Goal: Use online tool/utility: Utilize a website feature to perform a specific function

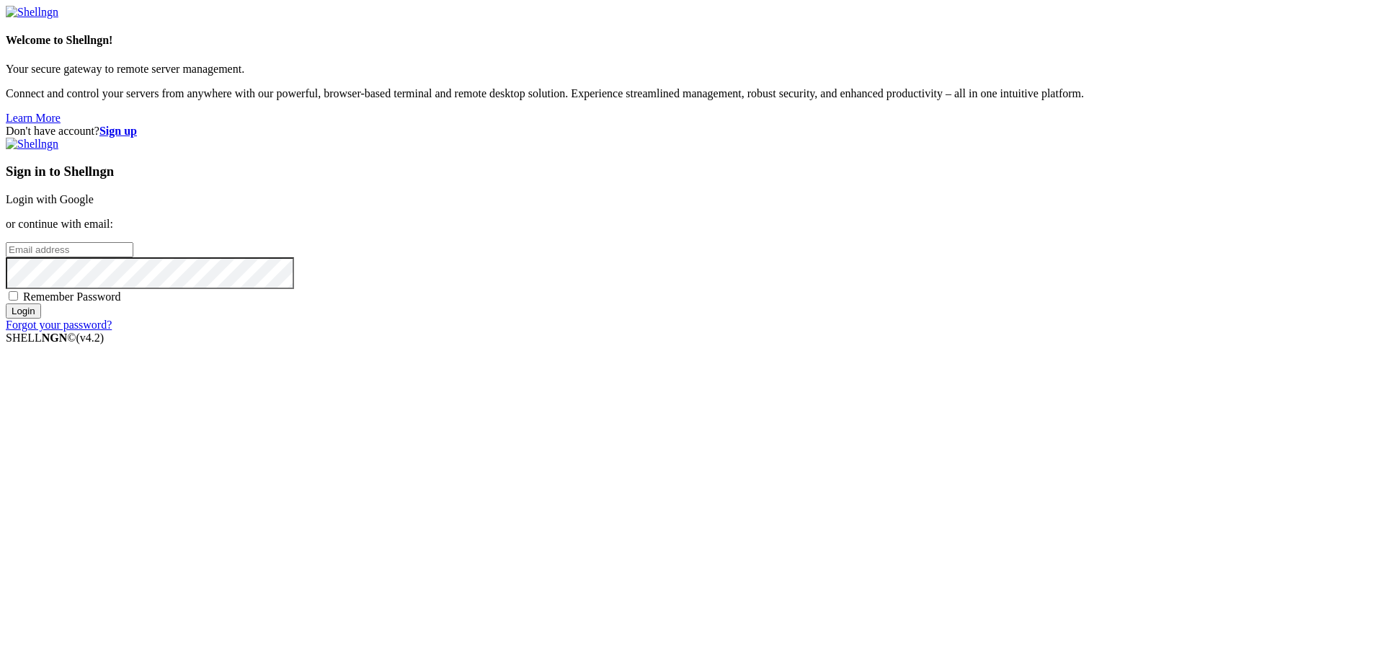
click at [94, 205] on link "Login with Google" at bounding box center [50, 199] width 88 height 12
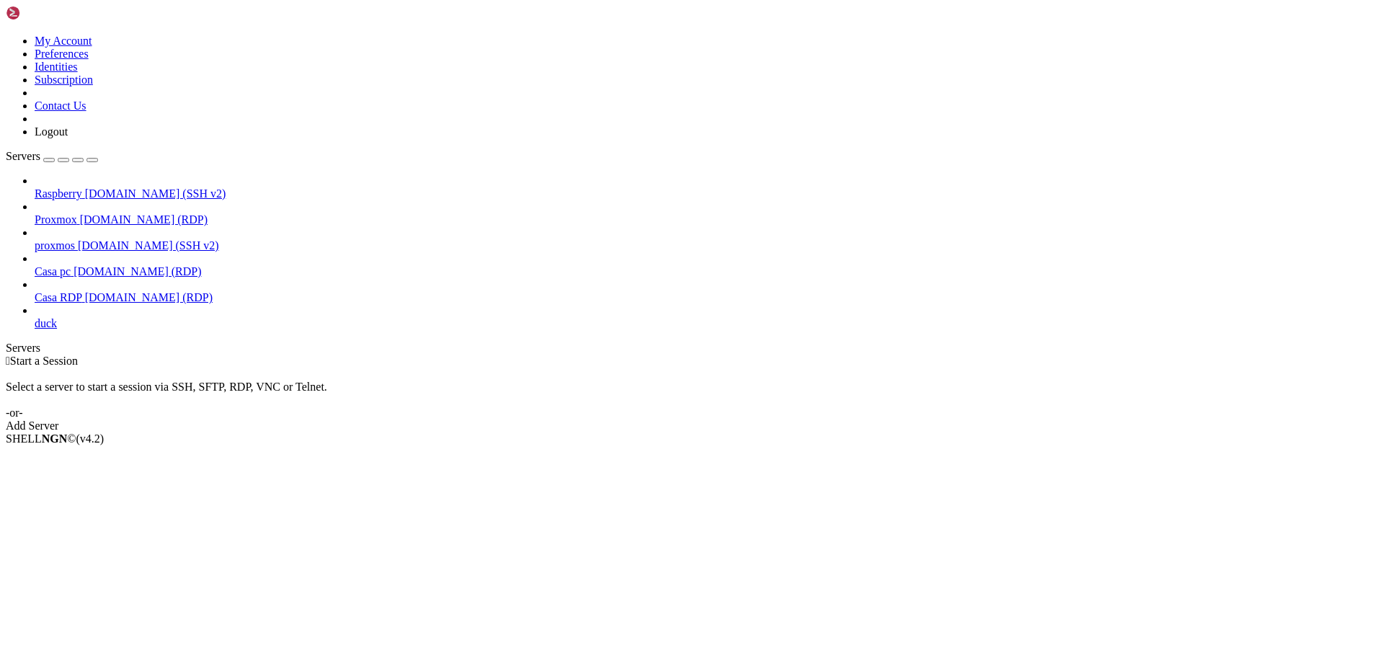
click at [85, 291] on span "[DOMAIN_NAME] (RDP)" at bounding box center [149, 297] width 128 height 12
